Goal: Task Accomplishment & Management: Use online tool/utility

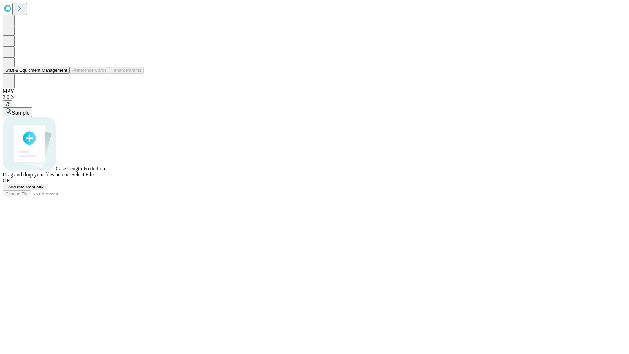
click at [63, 74] on button "Staff & Equipment Management" at bounding box center [36, 70] width 67 height 7
